Goal: Task Accomplishment & Management: Manage account settings

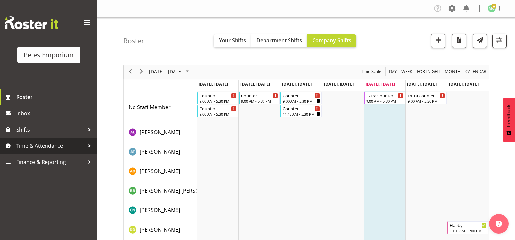
click at [78, 150] on span "Time & Attendance" at bounding box center [50, 146] width 68 height 10
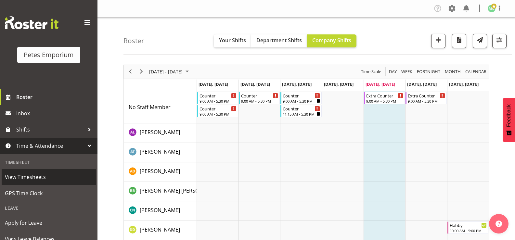
scroll to position [58, 0]
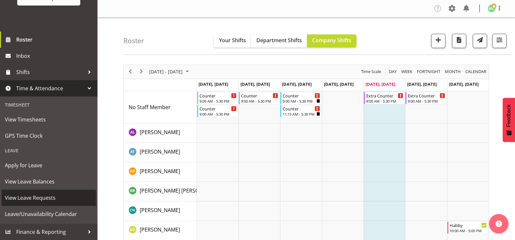
click at [57, 200] on span "View Leave Requests" at bounding box center [49, 198] width 88 height 10
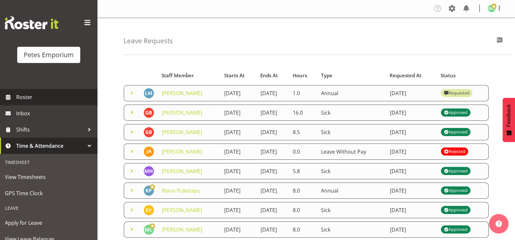
click at [52, 99] on span "Roster" at bounding box center [55, 97] width 78 height 10
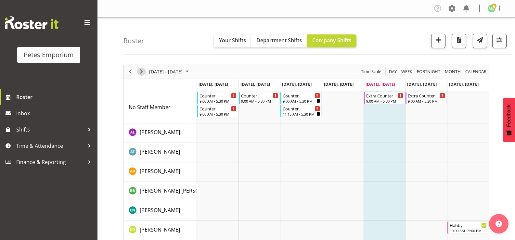
click at [142, 71] on span "Next" at bounding box center [141, 72] width 8 height 8
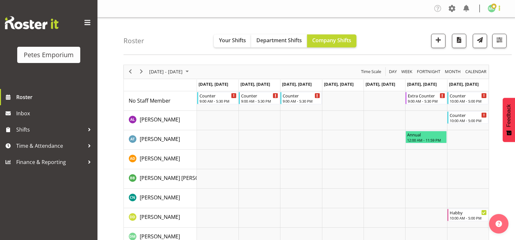
click at [498, 10] on span at bounding box center [500, 8] width 8 height 8
click at [474, 37] on link "Log Out" at bounding box center [472, 34] width 62 height 12
